Goal: Transaction & Acquisition: Purchase product/service

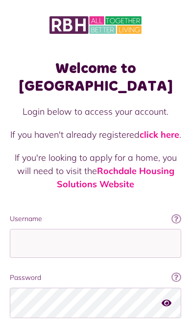
scroll to position [140, 0]
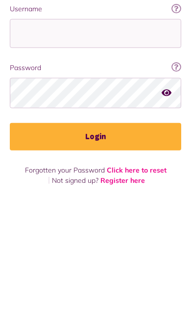
click at [129, 143] on input "Username" at bounding box center [95, 157] width 171 height 29
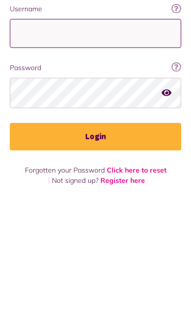
type input "**********"
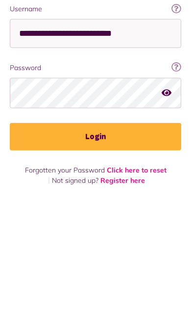
click at [95, 247] on button "Login" at bounding box center [95, 260] width 171 height 27
click at [113, 262] on button "Login" at bounding box center [95, 260] width 171 height 27
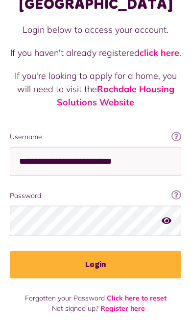
click at [129, 251] on button "Login" at bounding box center [95, 264] width 171 height 27
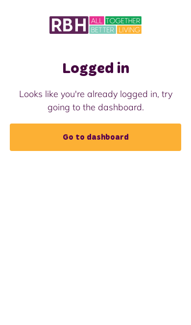
scroll to position [57, 0]
click at [152, 123] on link "Go to dashboard" at bounding box center [95, 136] width 171 height 27
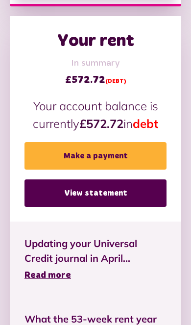
scroll to position [404, 0]
click at [138, 152] on link "Make a payment" at bounding box center [95, 155] width 142 height 27
click at [129, 142] on link "Make a payment" at bounding box center [95, 155] width 142 height 27
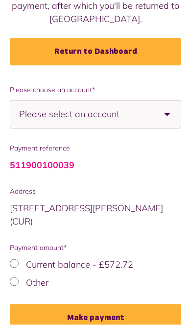
scroll to position [165, 0]
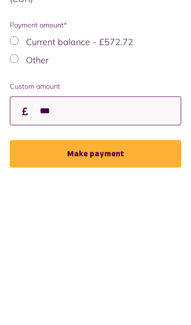
type input "***"
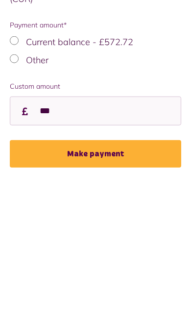
click at [136, 269] on button "Make payment" at bounding box center [95, 282] width 171 height 27
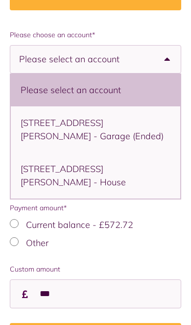
scroll to position [216, 0]
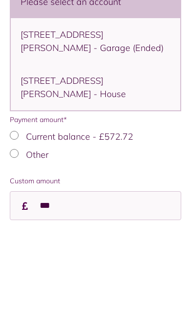
click at [157, 156] on li "10 Lightburn Avenue, Littleborough, OL15 8QE - House" at bounding box center [95, 179] width 169 height 46
select select "**********"
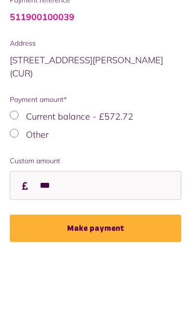
scroll to position [256, 0]
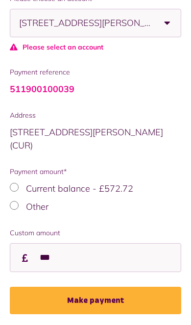
click at [102, 292] on button "Make payment" at bounding box center [95, 299] width 171 height 27
